Goal: Register for event/course

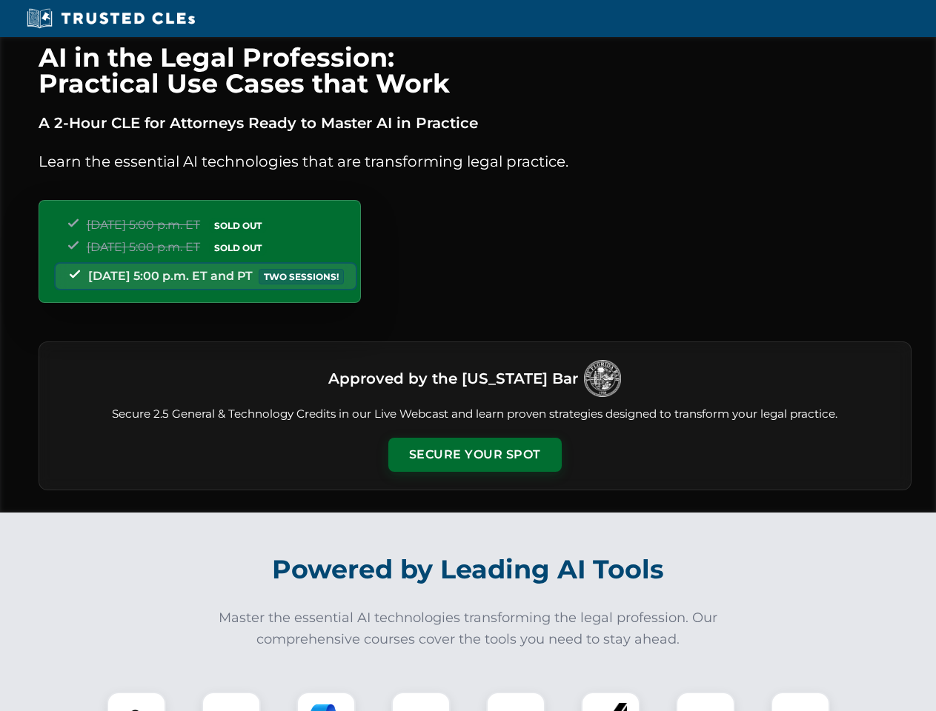
click at [474, 455] on button "Secure Your Spot" at bounding box center [474, 455] width 173 height 34
click at [136, 702] on img at bounding box center [136, 721] width 43 height 43
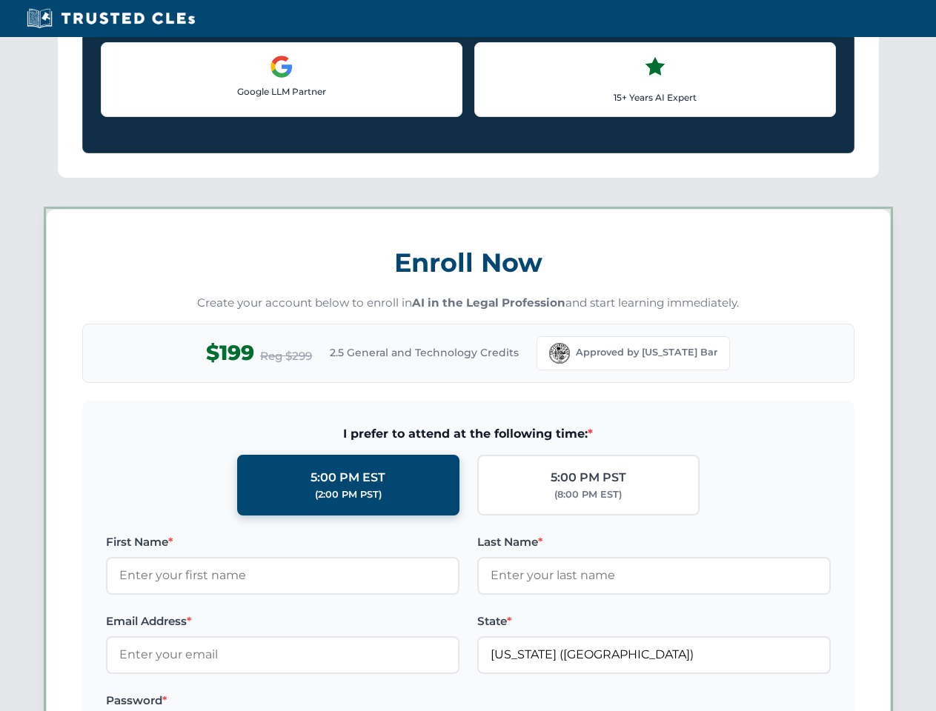
click at [326, 702] on label "Password *" at bounding box center [282, 701] width 353 height 18
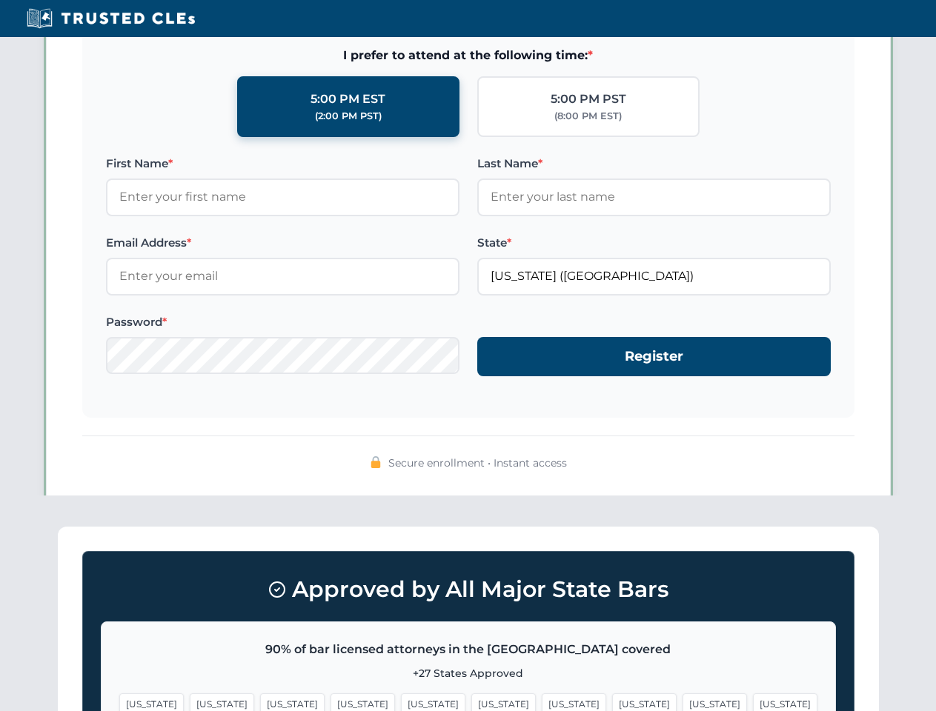
click at [542, 702] on span "[US_STATE]" at bounding box center [574, 703] width 64 height 21
click at [682, 702] on span "[US_STATE]" at bounding box center [714, 703] width 64 height 21
